Goal: Task Accomplishment & Management: Manage account settings

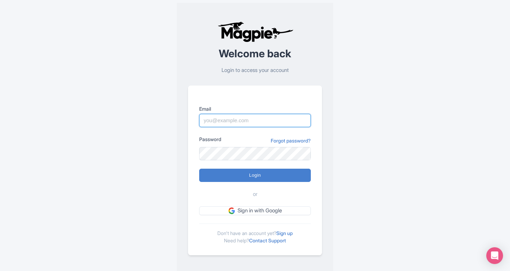
type input "hello@craftsmanave.com"
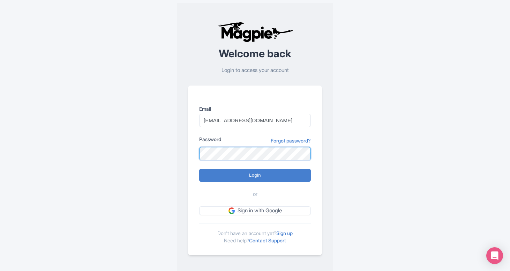
click at [255, 175] on input "Login" at bounding box center [255, 175] width 112 height 13
type input "Logging in..."
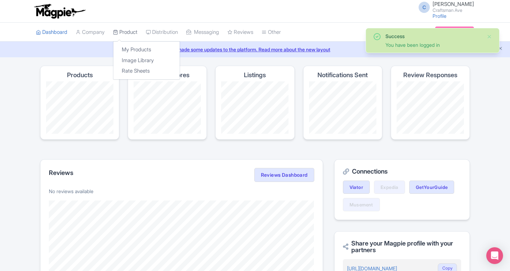
click at [132, 29] on link "Product" at bounding box center [125, 32] width 24 height 19
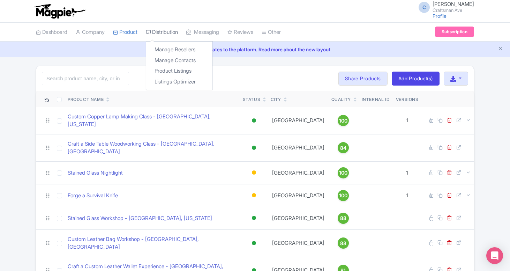
click at [173, 28] on link "Distribution" at bounding box center [162, 32] width 32 height 19
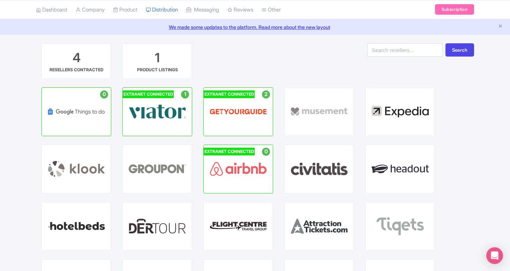
scroll to position [28, 0]
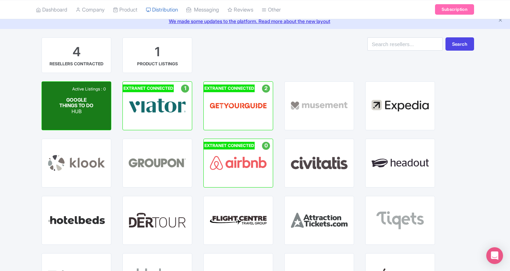
click at [69, 109] on div "GOOGLE THINGS TO DO HUB" at bounding box center [76, 105] width 35 height 17
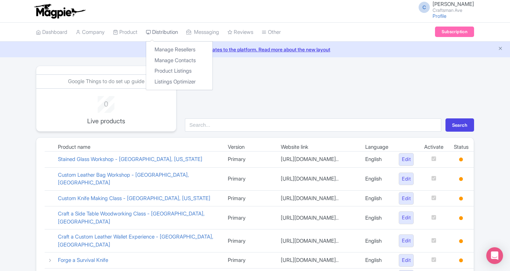
click at [164, 34] on link "Distribution" at bounding box center [162, 32] width 32 height 19
